Goal: Communication & Community: Answer question/provide support

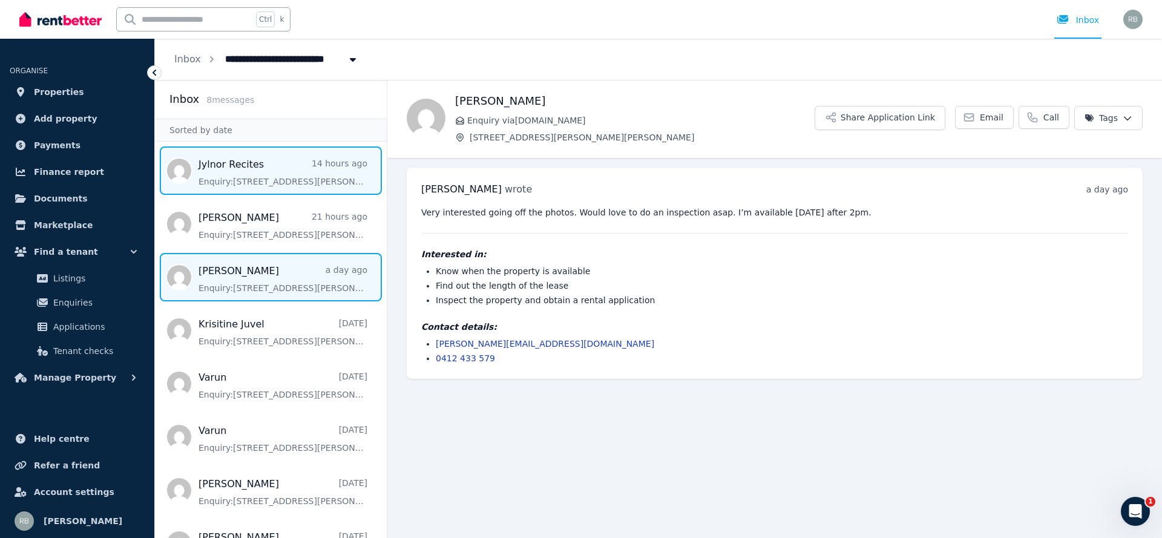
click at [280, 168] on span "Message list" at bounding box center [271, 170] width 232 height 48
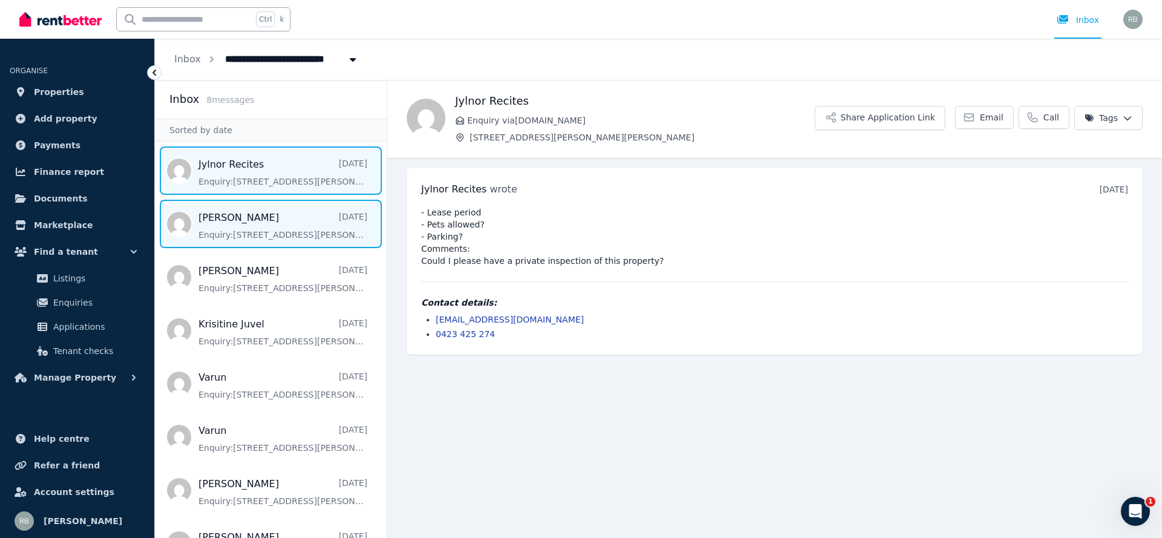
click at [250, 243] on span "Message list" at bounding box center [271, 224] width 232 height 48
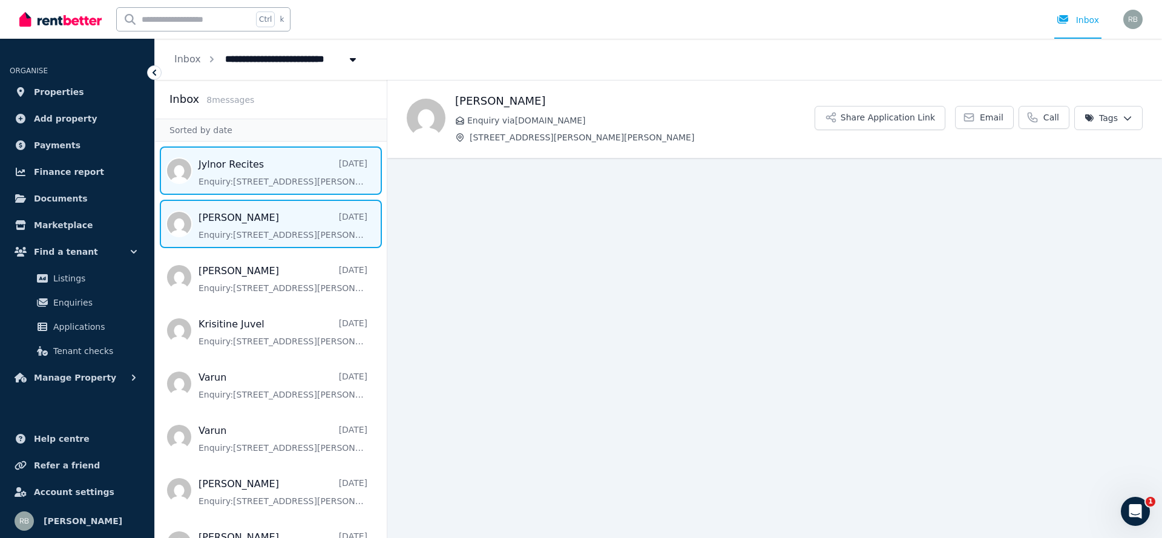
click at [275, 182] on span "Message list" at bounding box center [271, 170] width 232 height 48
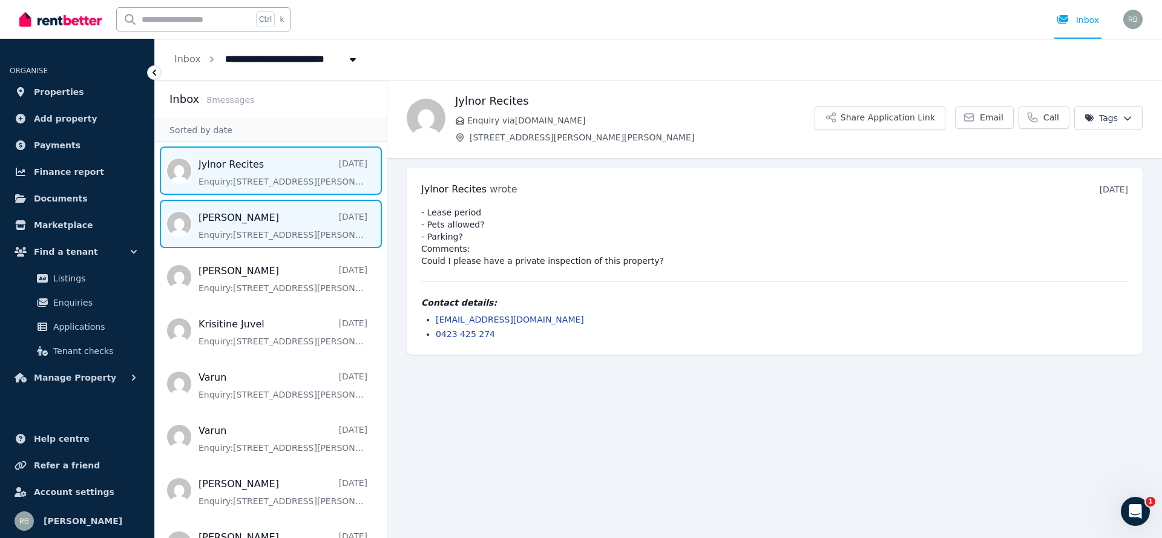
click at [271, 209] on span "Message list" at bounding box center [271, 224] width 232 height 48
